Goal: Task Accomplishment & Management: Manage account settings

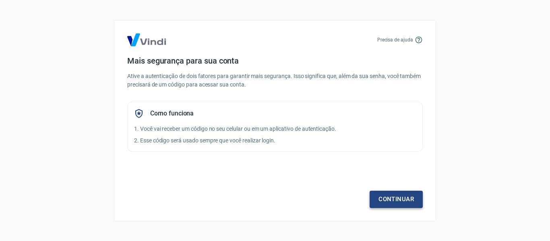
click at [394, 197] on link "Continuar" at bounding box center [396, 199] width 53 height 17
click at [391, 196] on link "Continuar" at bounding box center [396, 199] width 53 height 17
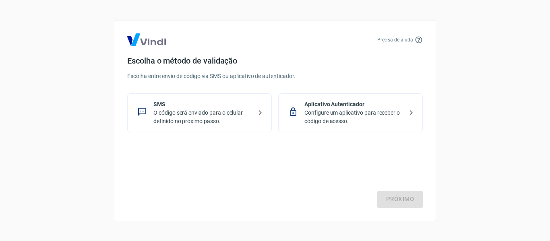
click at [240, 116] on p "O código será enviado para o celular definido no próximo passo." at bounding box center [202, 117] width 99 height 17
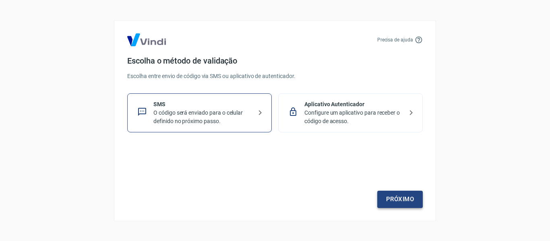
click at [385, 197] on link "Próximo" at bounding box center [400, 199] width 46 height 17
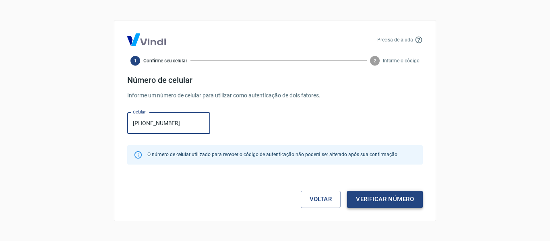
type input "[PHONE_NUMBER]"
click at [410, 200] on button "Verificar número" at bounding box center [385, 199] width 76 height 17
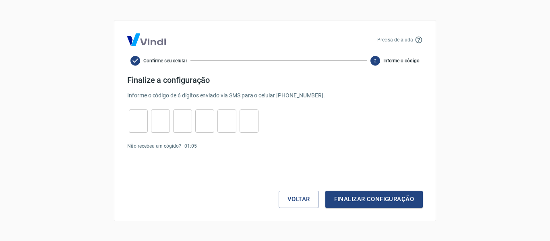
click at [131, 124] on input "tel" at bounding box center [138, 120] width 19 height 17
type input "1"
type input "0"
type input "2"
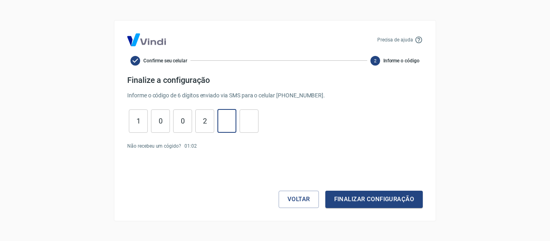
type input "3"
type input "7"
click at [350, 201] on button "Finalizar configuração" at bounding box center [373, 199] width 97 height 17
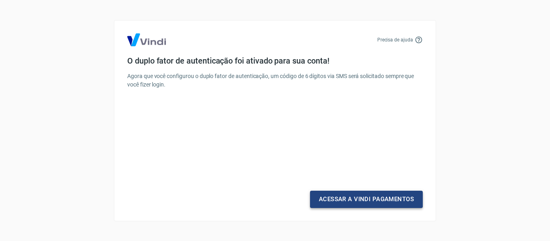
click at [350, 201] on link "Acessar a Vindi Pagamentos" at bounding box center [366, 199] width 113 height 17
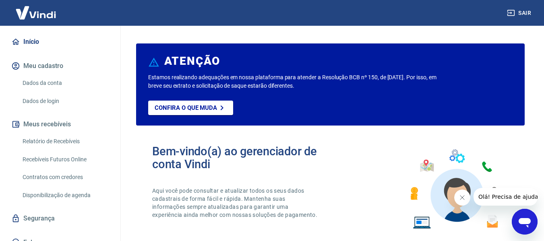
scroll to position [79, 0]
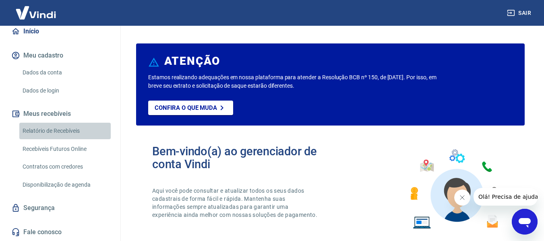
click at [78, 129] on link "Relatório de Recebíveis" at bounding box center [64, 131] width 91 height 17
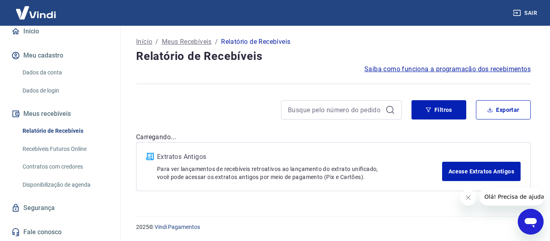
click at [41, 14] on img at bounding box center [36, 12] width 52 height 25
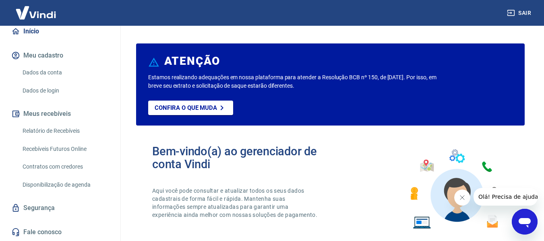
click at [41, 14] on img at bounding box center [36, 12] width 52 height 25
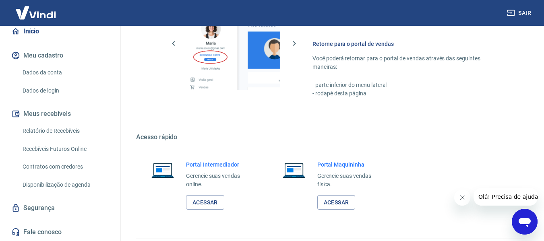
scroll to position [503, 0]
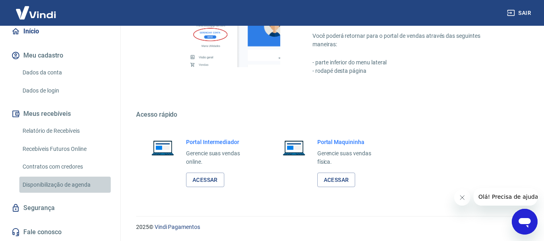
click at [88, 186] on link "Disponibilização de agenda" at bounding box center [64, 185] width 91 height 17
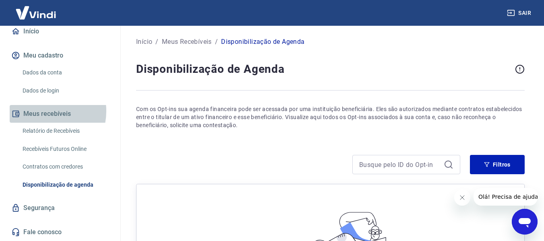
click at [41, 111] on button "Meus recebíveis" at bounding box center [60, 114] width 101 height 18
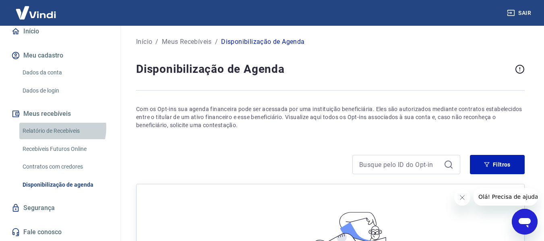
click at [52, 128] on link "Relatório de Recebíveis" at bounding box center [64, 131] width 91 height 17
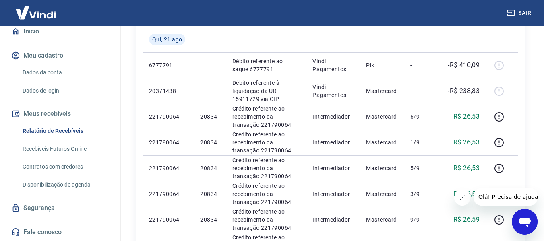
scroll to position [127, 0]
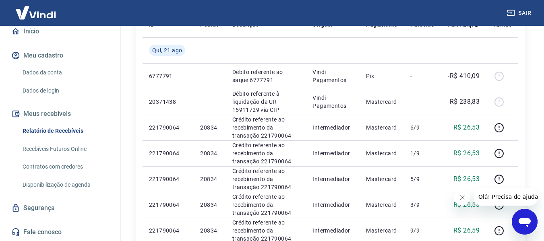
drag, startPoint x: 113, startPoint y: 131, endPoint x: 113, endPoint y: 121, distance: 10.1
click at [113, 121] on div "Início Meu cadastro Dados da conta Dados de login Meus recebíveis Relatório de …" at bounding box center [60, 132] width 120 height 219
click at [47, 73] on link "Dados da conta" at bounding box center [64, 72] width 91 height 17
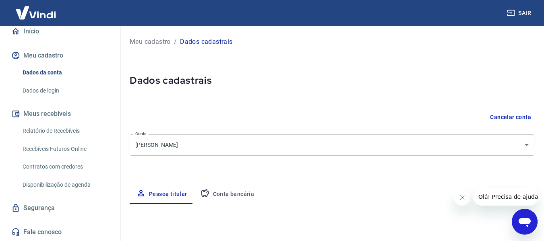
select select "SC"
click at [50, 90] on link "Dados de login" at bounding box center [64, 91] width 91 height 17
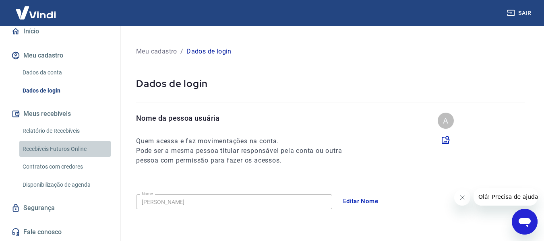
click at [65, 146] on link "Recebíveis Futuros Online" at bounding box center [64, 149] width 91 height 17
